Goal: Information Seeking & Learning: Understand process/instructions

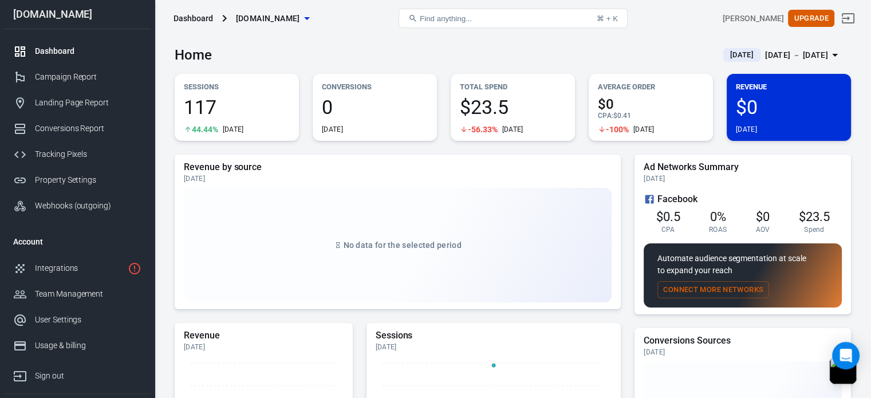
click at [380, 45] on div "Home [DATE] [DATE] － [DATE]" at bounding box center [513, 51] width 676 height 28
click at [353, 45] on div "Home [DATE] [DATE] － [DATE]" at bounding box center [513, 51] width 676 height 28
click at [61, 152] on div "Tracking Pixels" at bounding box center [88, 154] width 106 height 12
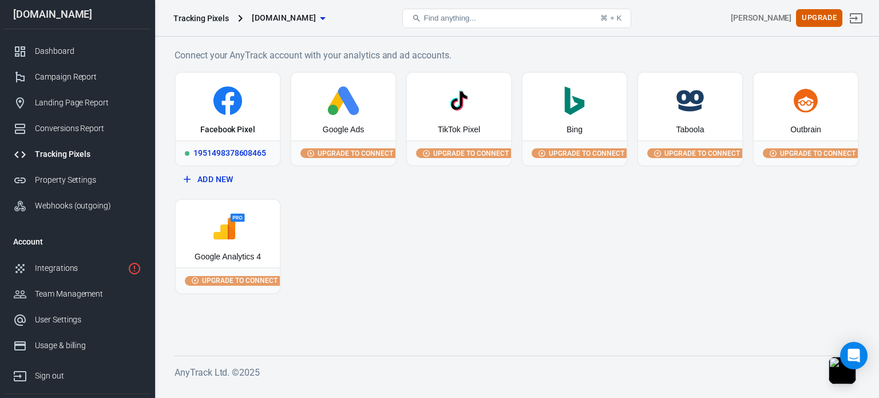
click at [215, 116] on div "Facebook Pixel" at bounding box center [228, 107] width 104 height 68
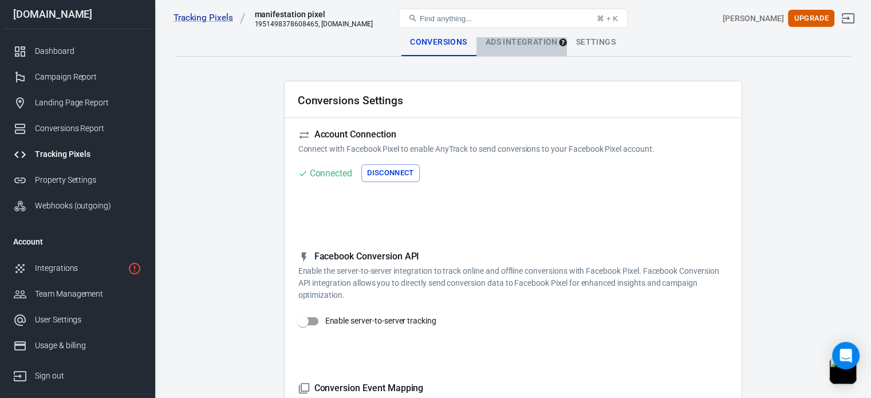
click at [500, 44] on div "Ads Integration" at bounding box center [521, 42] width 90 height 27
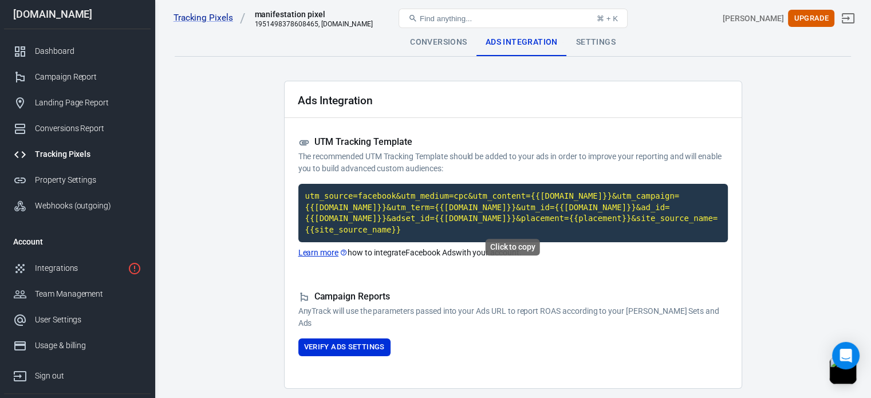
click at [451, 214] on code "utm_source=facebook&utm_medium=cpc&utm_content={{adset.name}}&utm_campaign={{ca…" at bounding box center [512, 213] width 429 height 58
click at [586, 39] on div "Settings" at bounding box center [596, 42] width 58 height 27
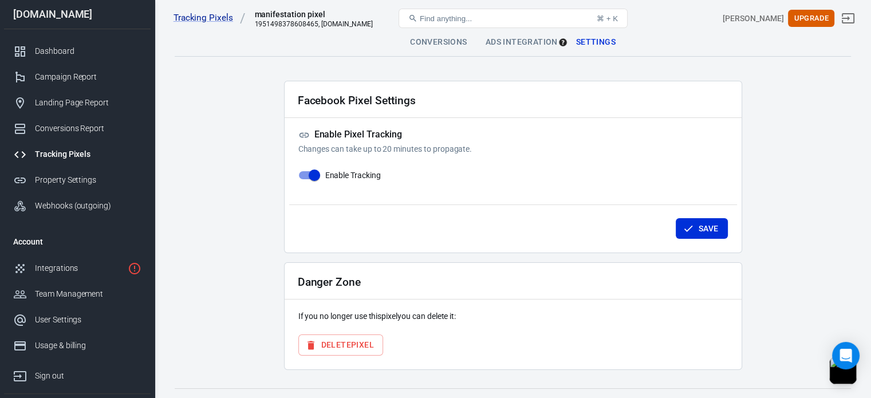
click at [433, 38] on div "Conversions" at bounding box center [438, 42] width 75 height 27
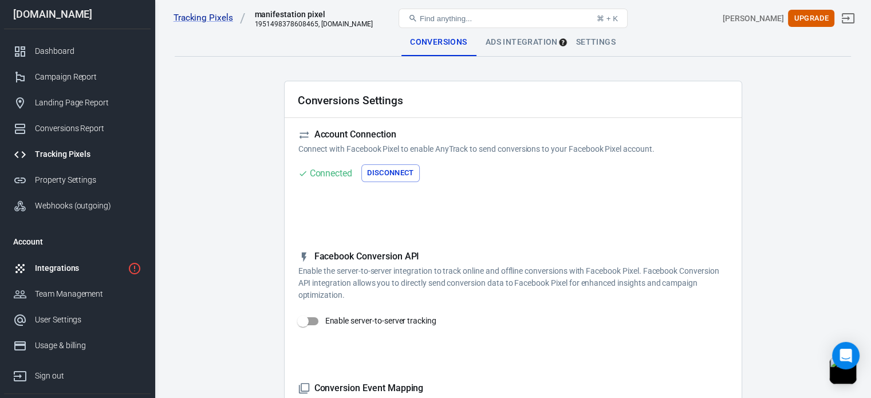
click at [72, 268] on div "Integrations" at bounding box center [79, 268] width 88 height 12
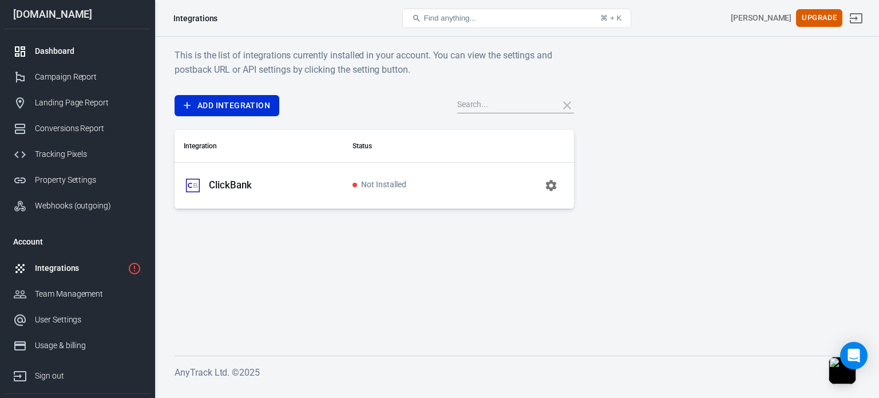
click at [52, 42] on link "Dashboard" at bounding box center [77, 51] width 147 height 26
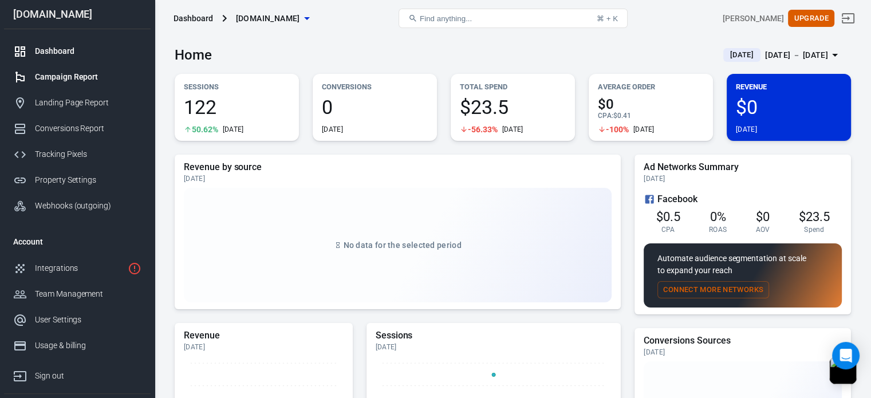
click at [60, 80] on div "Campaign Report" at bounding box center [88, 77] width 106 height 12
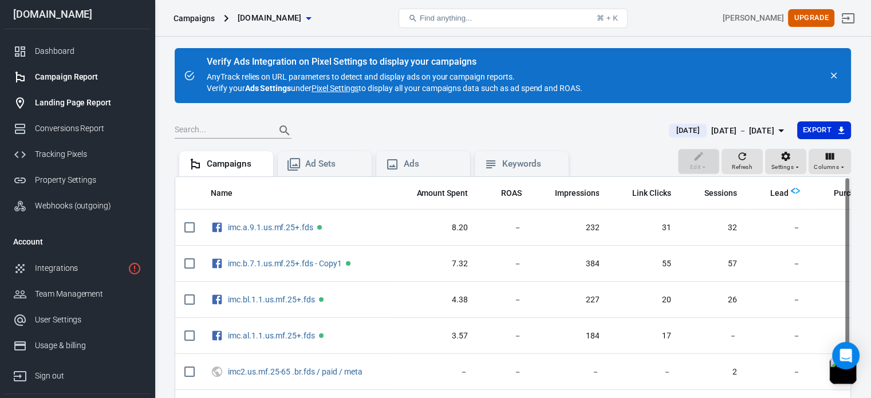
click at [39, 99] on div "Landing Page Report" at bounding box center [88, 103] width 106 height 12
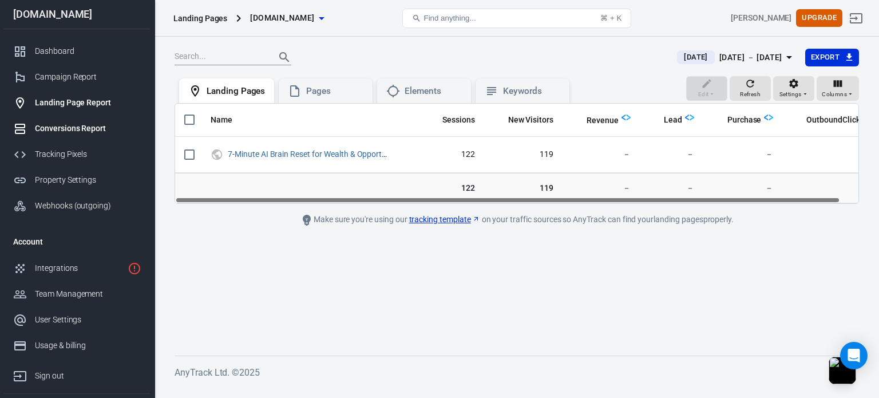
click at [73, 127] on div "Conversions Report" at bounding box center [88, 129] width 106 height 12
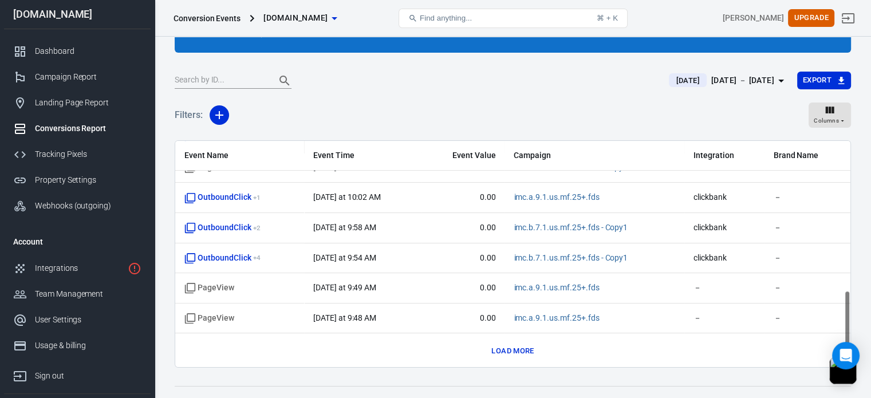
scroll to position [95, 0]
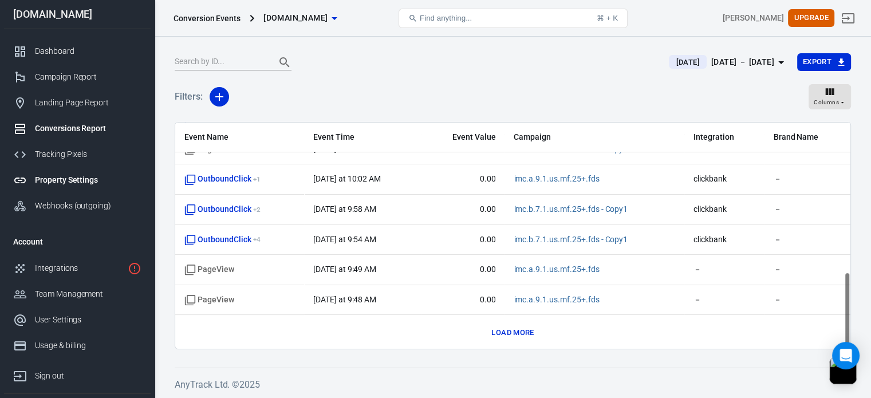
click at [76, 178] on div "Property Settings" at bounding box center [88, 180] width 106 height 12
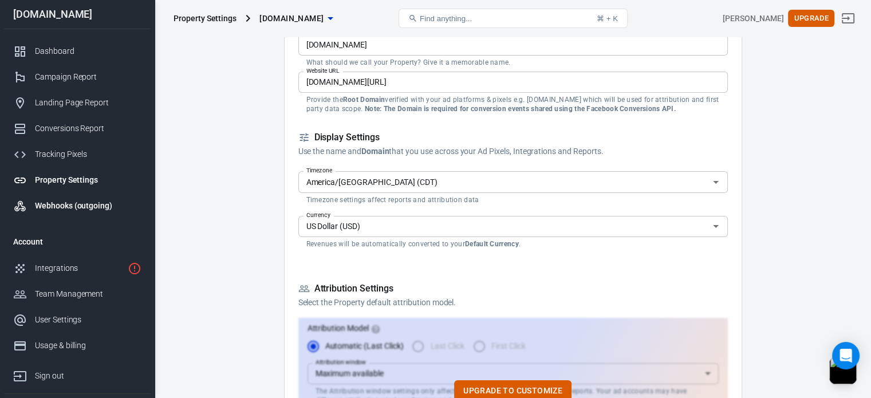
click at [42, 203] on div "Webhooks (outgoing)" at bounding box center [88, 206] width 106 height 12
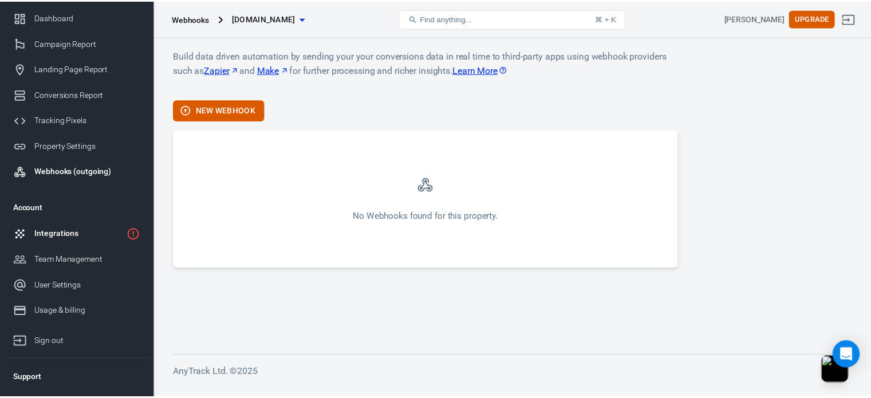
scroll to position [53, 0]
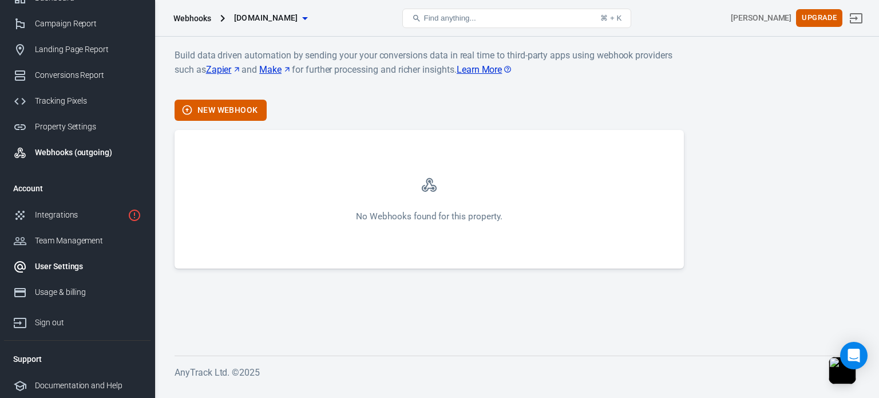
click at [55, 259] on link "User Settings" at bounding box center [77, 267] width 147 height 26
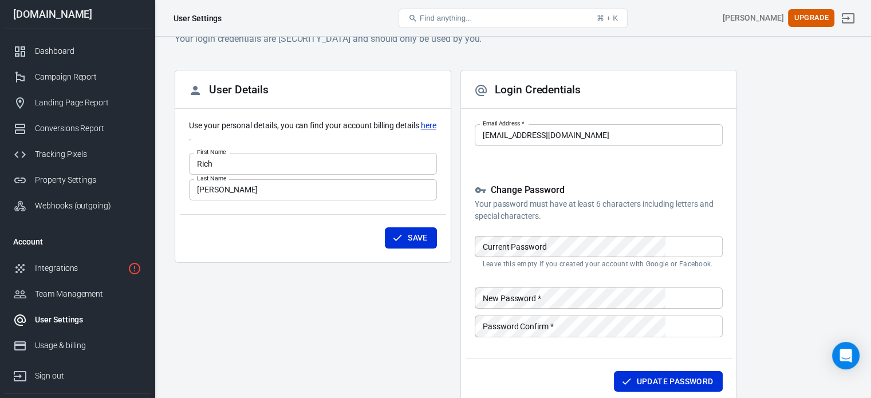
scroll to position [57, 0]
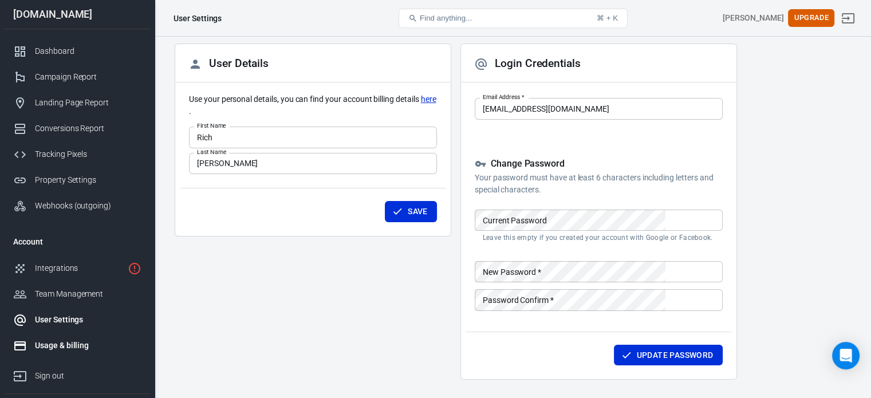
click at [69, 348] on div "Usage & billing" at bounding box center [88, 345] width 106 height 12
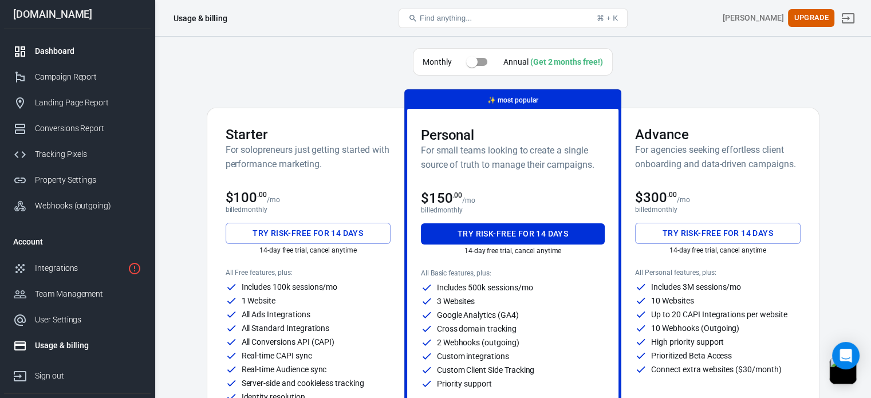
click at [65, 54] on div "Dashboard" at bounding box center [88, 51] width 106 height 12
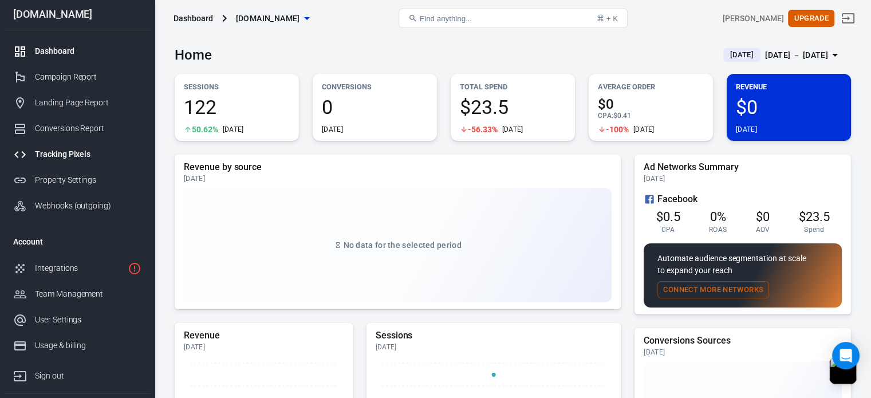
click at [74, 156] on div "Tracking Pixels" at bounding box center [88, 154] width 106 height 12
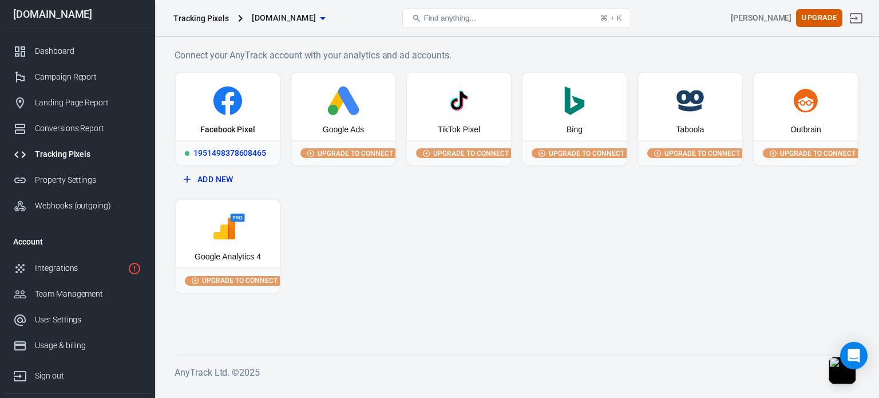
click at [232, 117] on div "Facebook Pixel" at bounding box center [228, 107] width 104 height 68
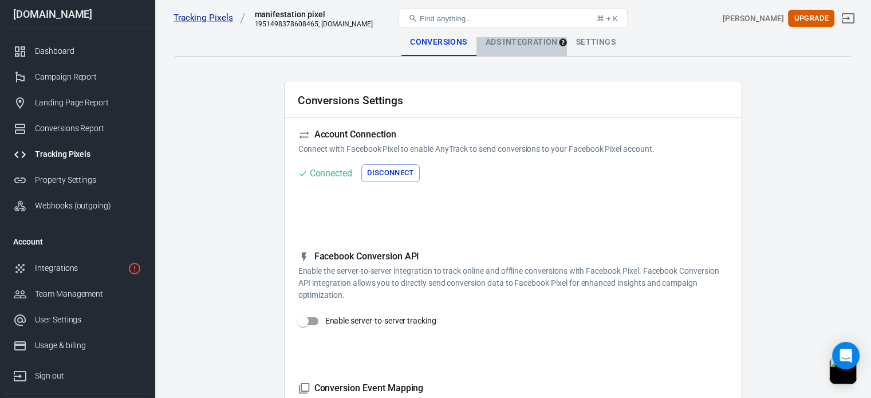
click at [501, 47] on div "Ads Integration" at bounding box center [521, 42] width 90 height 27
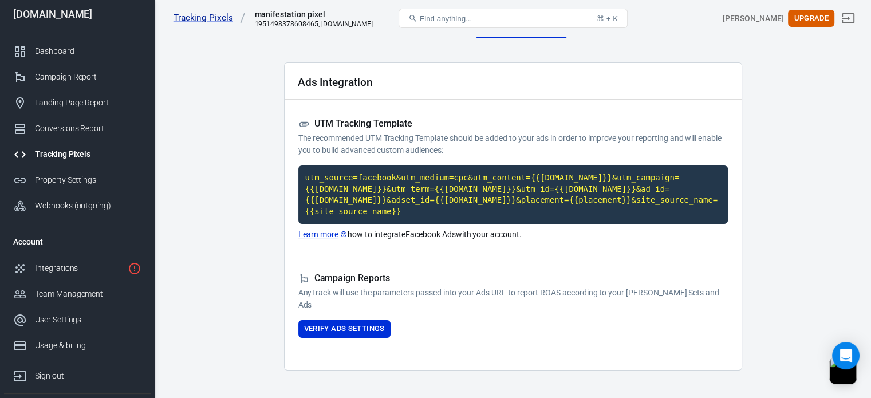
scroll to position [28, 0]
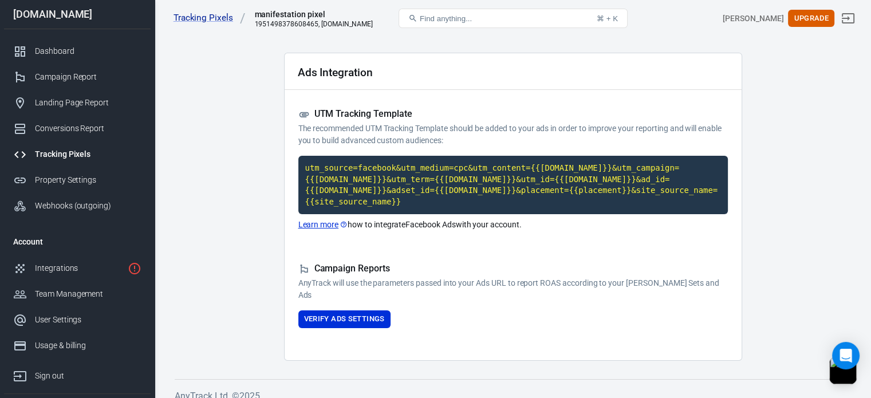
click at [318, 219] on link "Learn more" at bounding box center [323, 225] width 50 height 12
click at [382, 191] on code "utm_source=facebook&utm_medium=cpc&utm_content={{adset.name}}&utm_campaign={{ca…" at bounding box center [512, 185] width 429 height 58
